Goal: Book appointment/travel/reservation

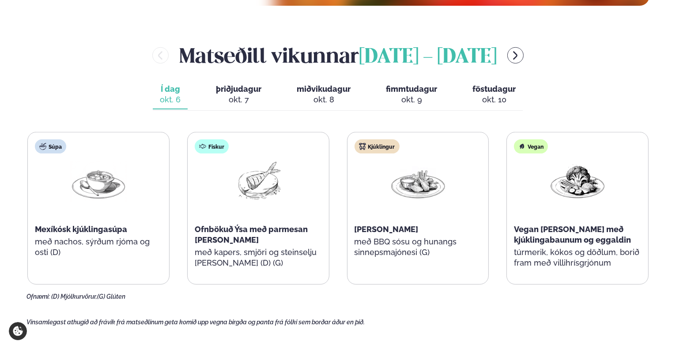
scroll to position [397, 0]
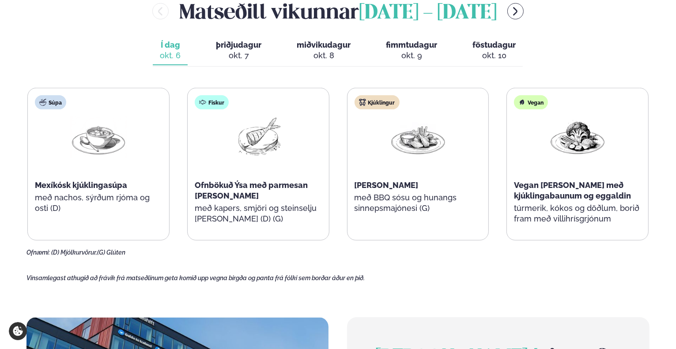
click at [239, 59] on div "okt. 7" at bounding box center [238, 55] width 45 height 11
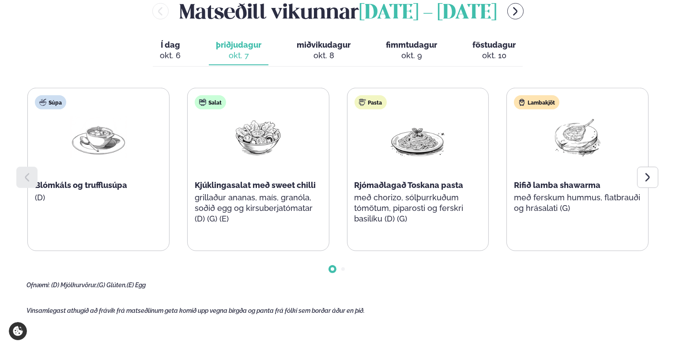
click at [646, 180] on icon at bounding box center [647, 178] width 4 height 8
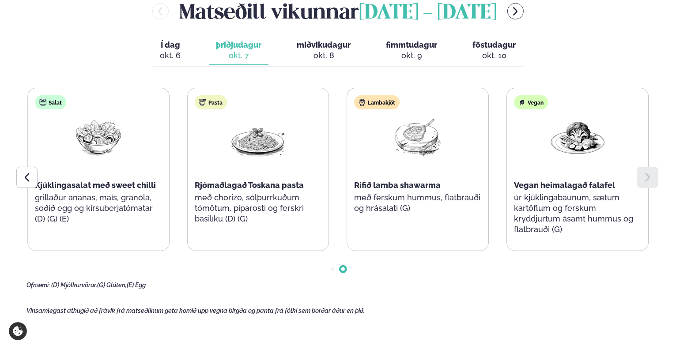
click at [19, 177] on div at bounding box center [26, 177] width 21 height 21
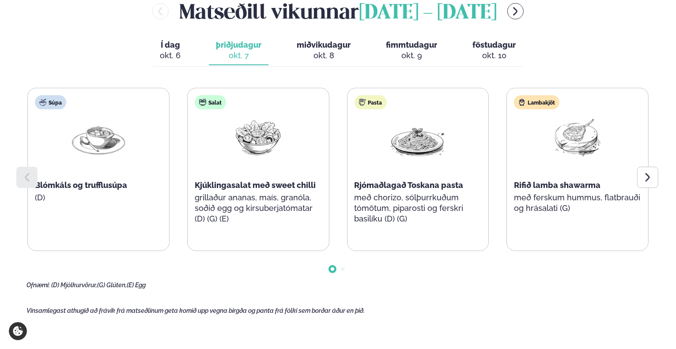
click at [313, 62] on button "miðvikudagur mið. [DATE]" at bounding box center [324, 50] width 68 height 29
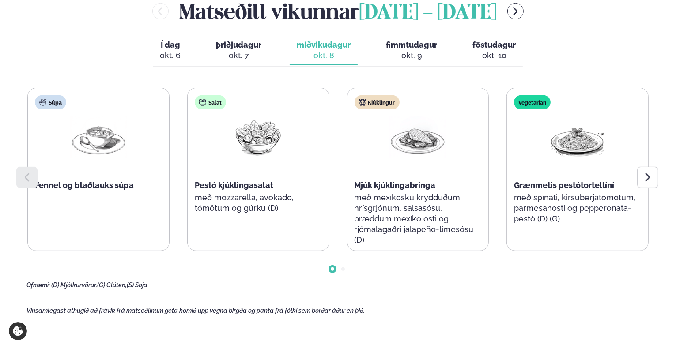
click at [643, 179] on icon at bounding box center [647, 177] width 11 height 11
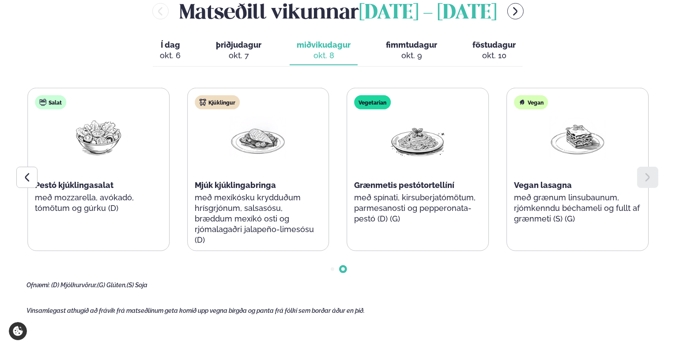
click at [643, 179] on icon at bounding box center [647, 177] width 11 height 11
click at [418, 53] on div "okt. 9" at bounding box center [411, 55] width 51 height 11
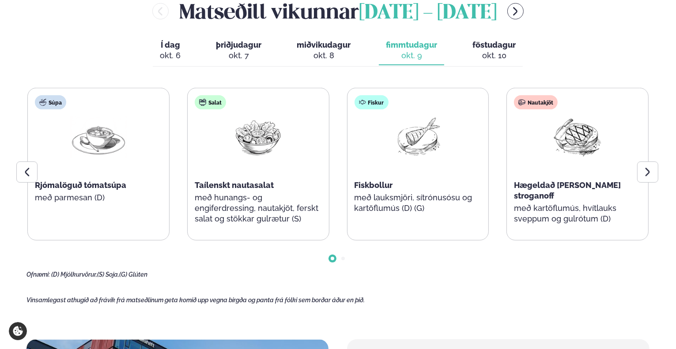
click at [649, 170] on icon at bounding box center [647, 172] width 11 height 11
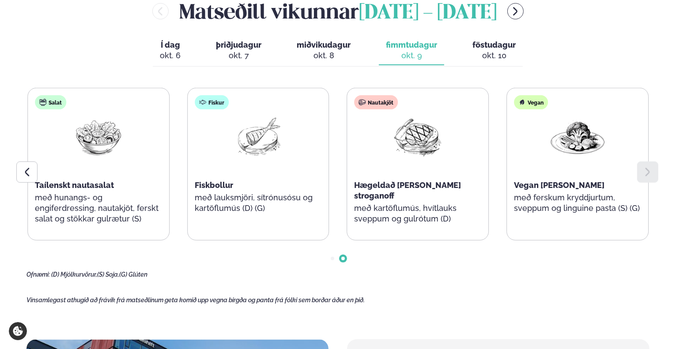
click at [649, 170] on icon at bounding box center [647, 172] width 11 height 11
click at [476, 43] on span "föstudagur" at bounding box center [493, 44] width 43 height 9
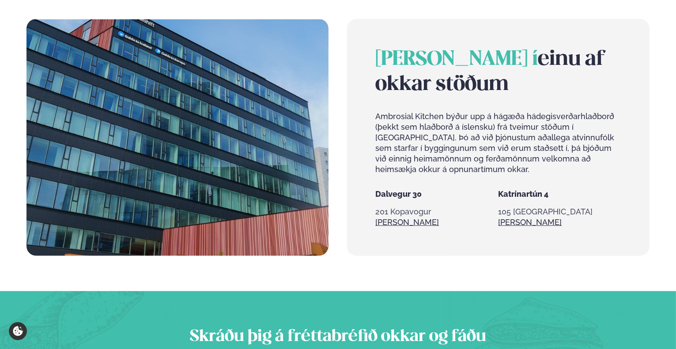
scroll to position [993, 0]
